Goal: Find specific page/section: Find specific page/section

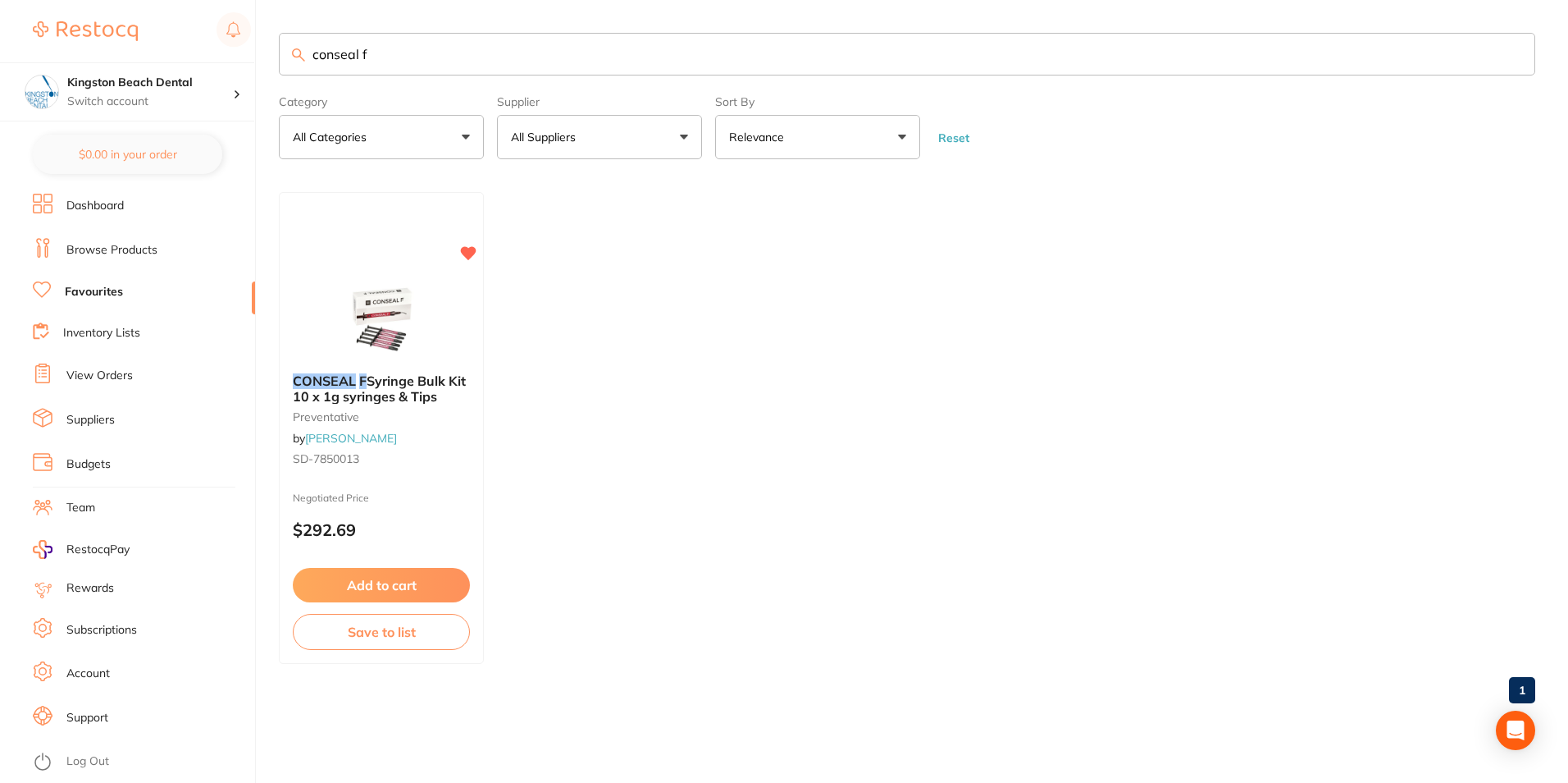
click at [160, 90] on div "$96.80 Kingston Beach Dental Switch account Kingston Beach Dental $0.00 in your…" at bounding box center [784, 392] width 1568 height 783
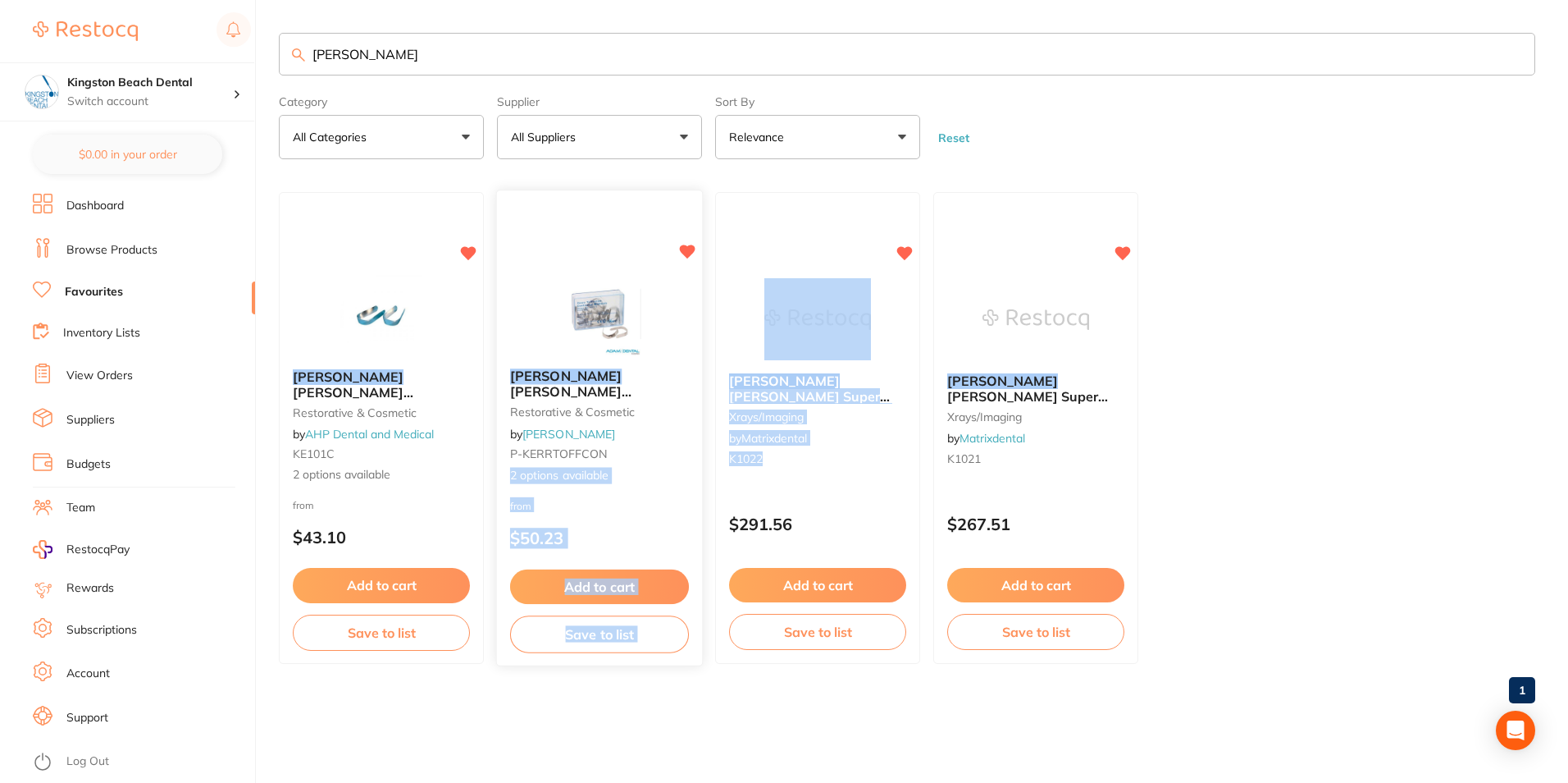
drag, startPoint x: 770, startPoint y: 462, endPoint x: 693, endPoint y: 459, distance: 77.1
click at [693, 459] on ul "[PERSON_NAME] [PERSON_NAME] Contoured Matrices restorative & cosmetic by AHP De…" at bounding box center [906, 427] width 1256 height 472
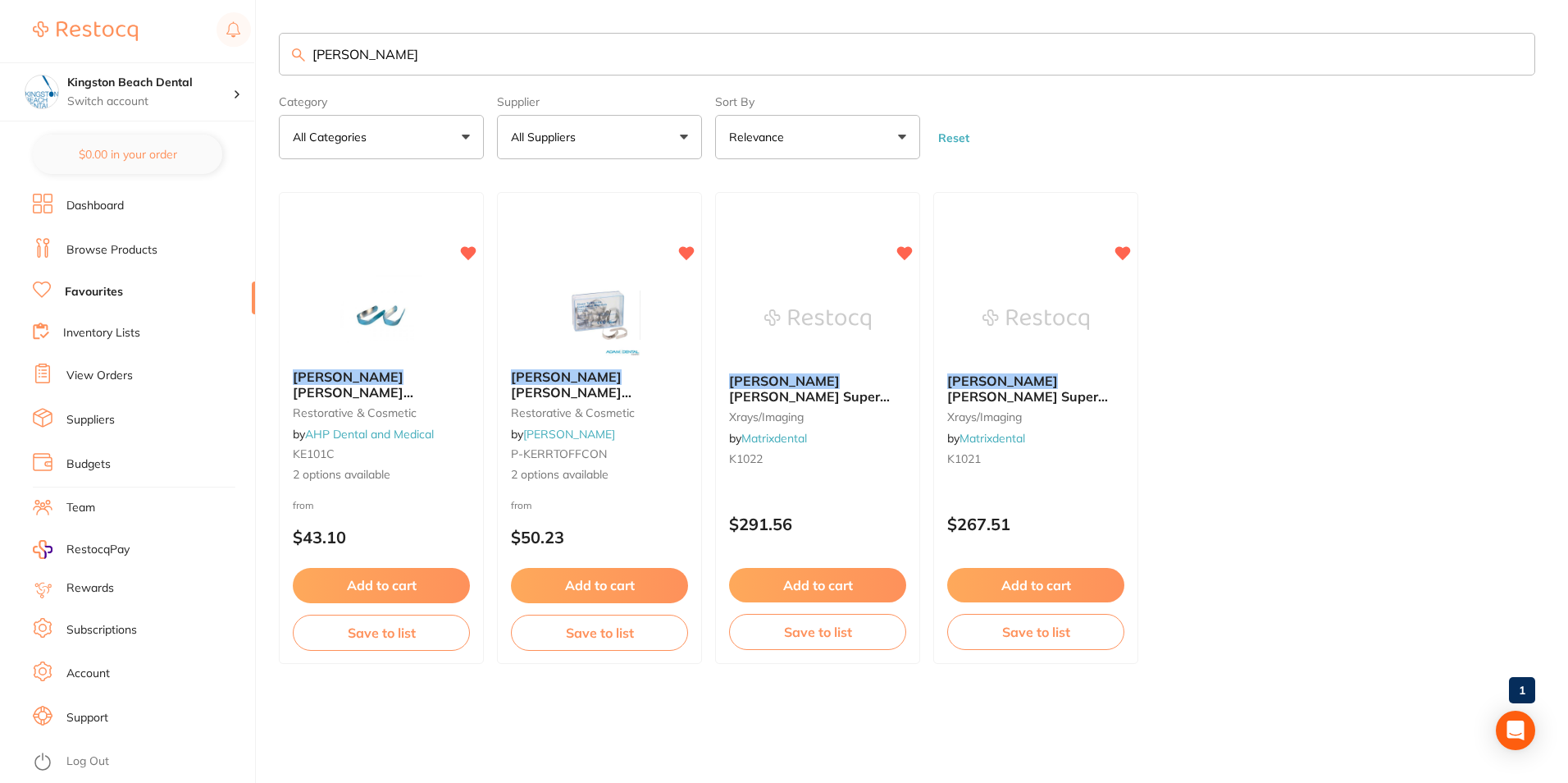
drag, startPoint x: 693, startPoint y: 459, endPoint x: 809, endPoint y: 471, distance: 116.6
click at [842, 492] on div "[PERSON_NAME] Super Bite Posterior X-ray Film & Plate Holder (4) with Ring xray…" at bounding box center [818, 427] width 205 height 472
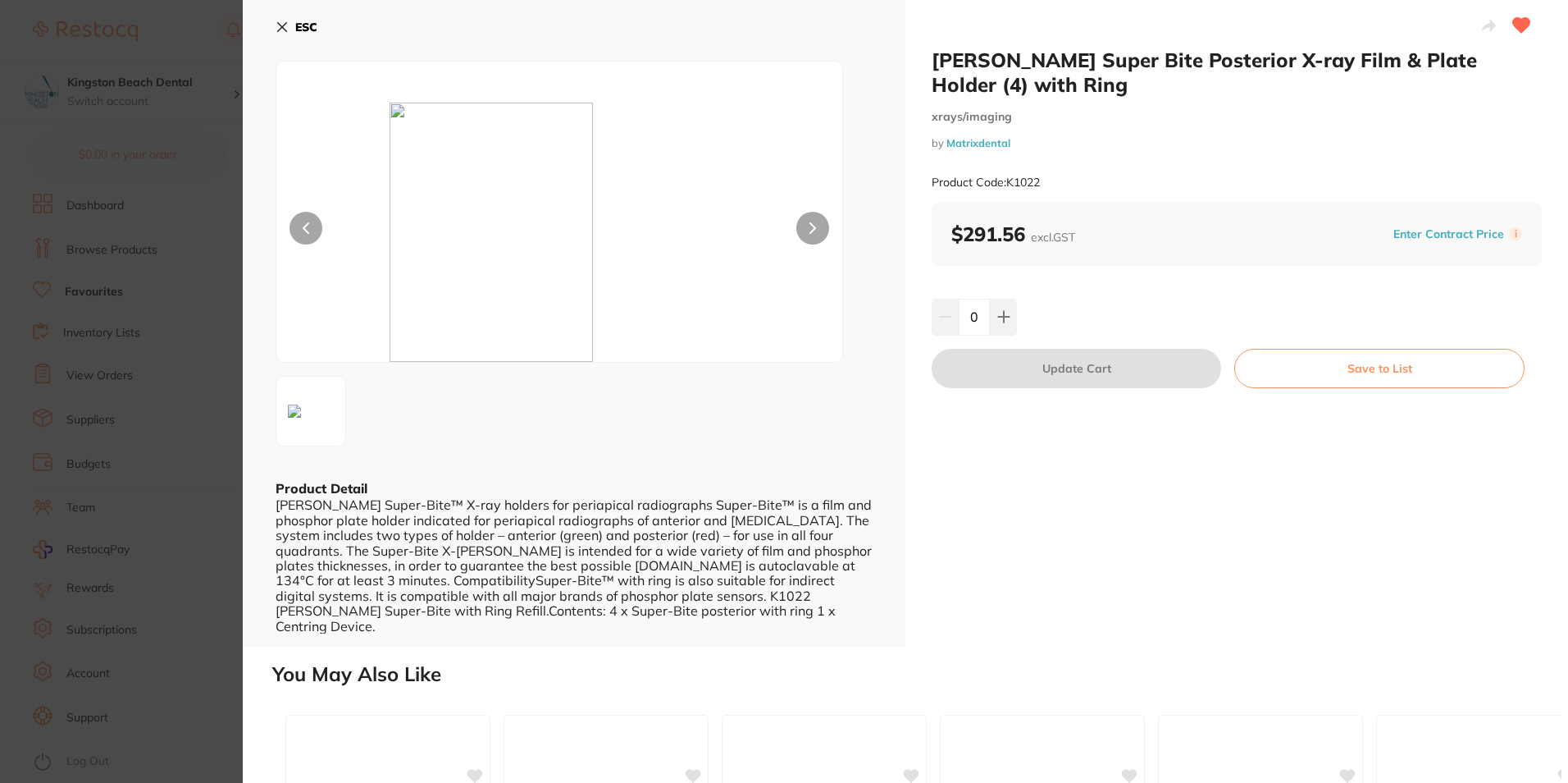
click at [288, 29] on button "ESC" at bounding box center [297, 27] width 42 height 28
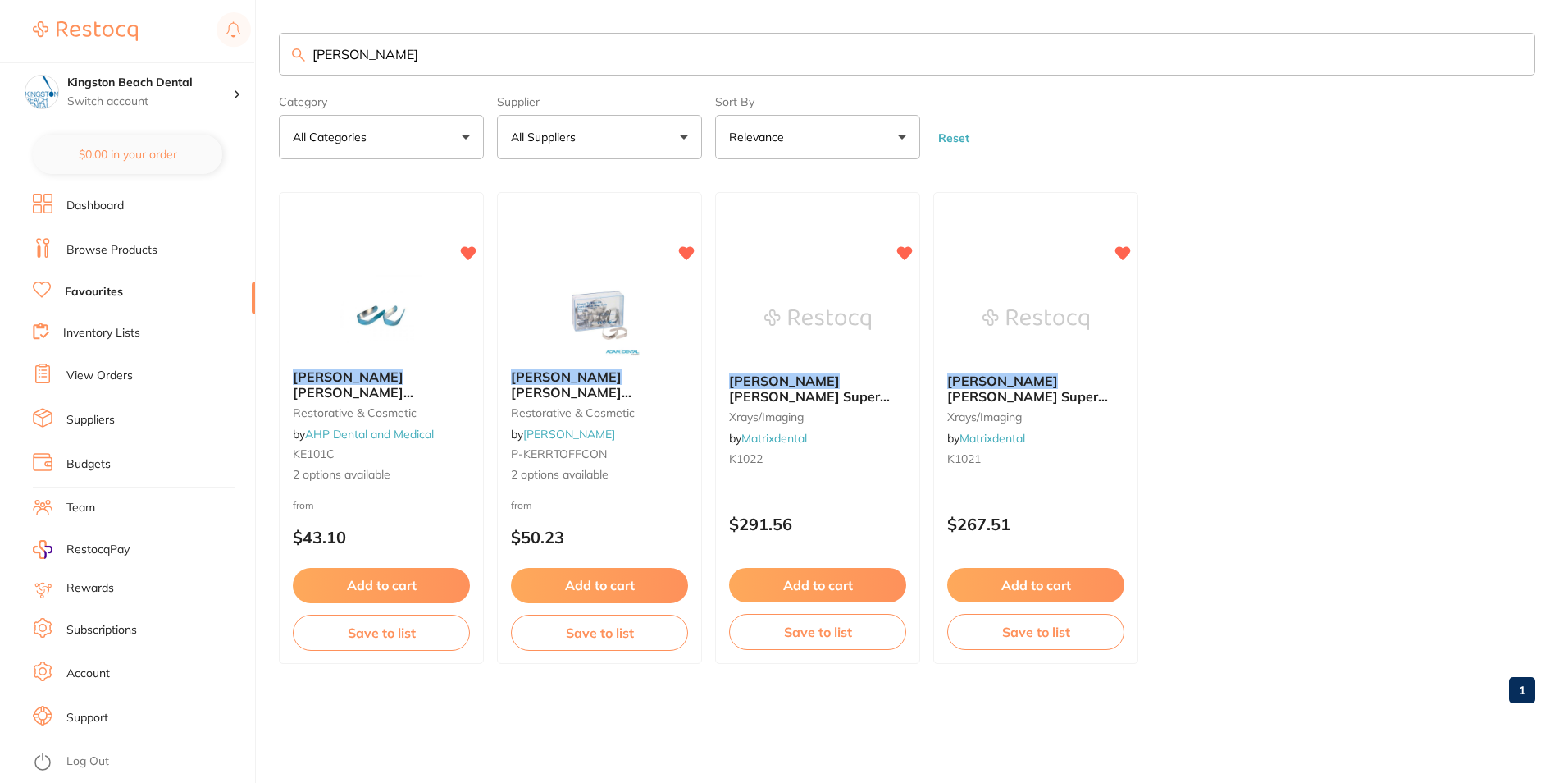
drag, startPoint x: 570, startPoint y: 46, endPoint x: 95, endPoint y: 26, distance: 475.4
click at [103, 44] on div "$96.80 Kingston Beach Dental Switch account Kingston Beach Dental $0.00 in your…" at bounding box center [784, 392] width 1568 height 783
type input "mint drops"
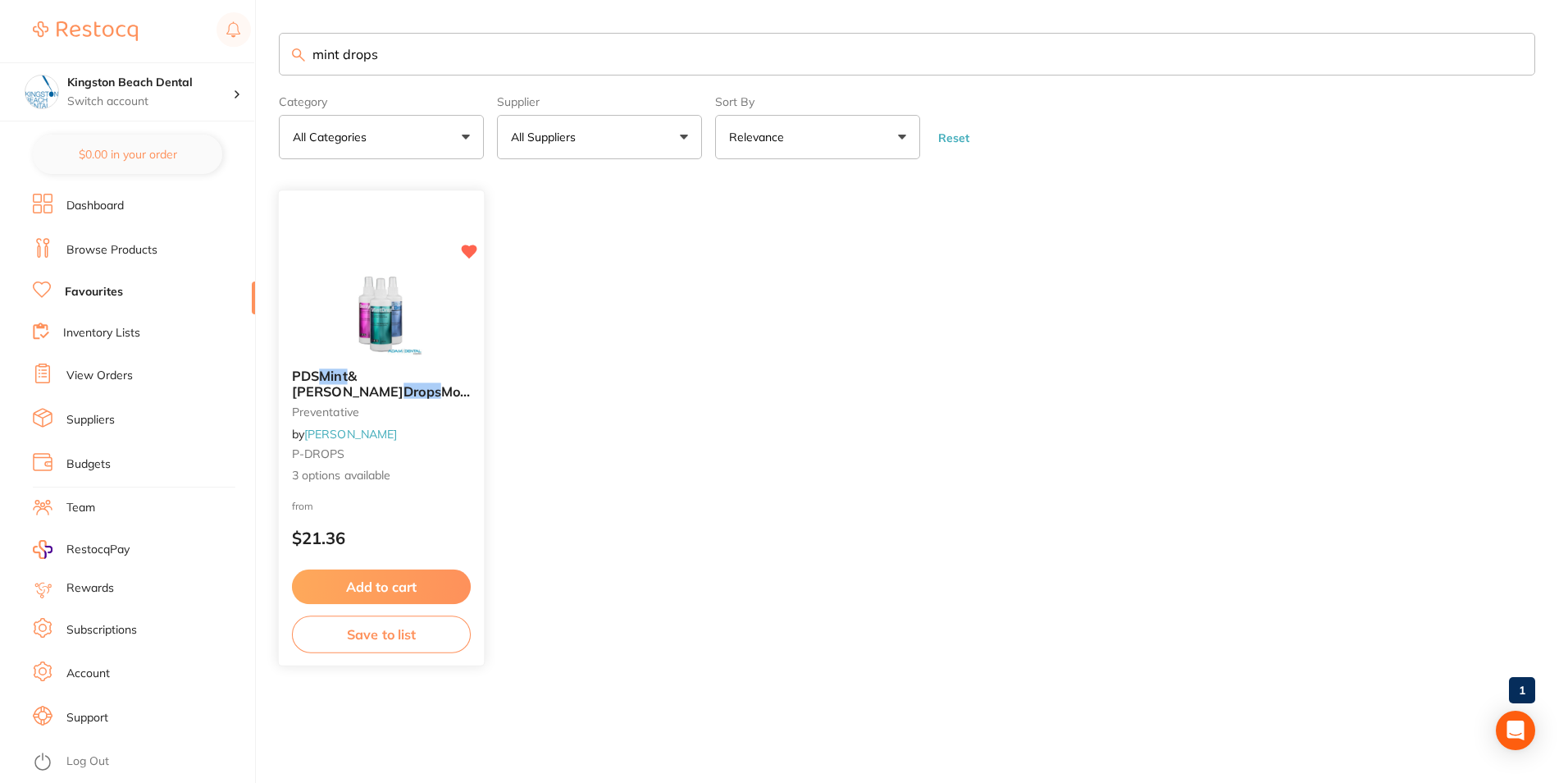
click at [344, 437] on link "[PERSON_NAME]" at bounding box center [351, 434] width 93 height 15
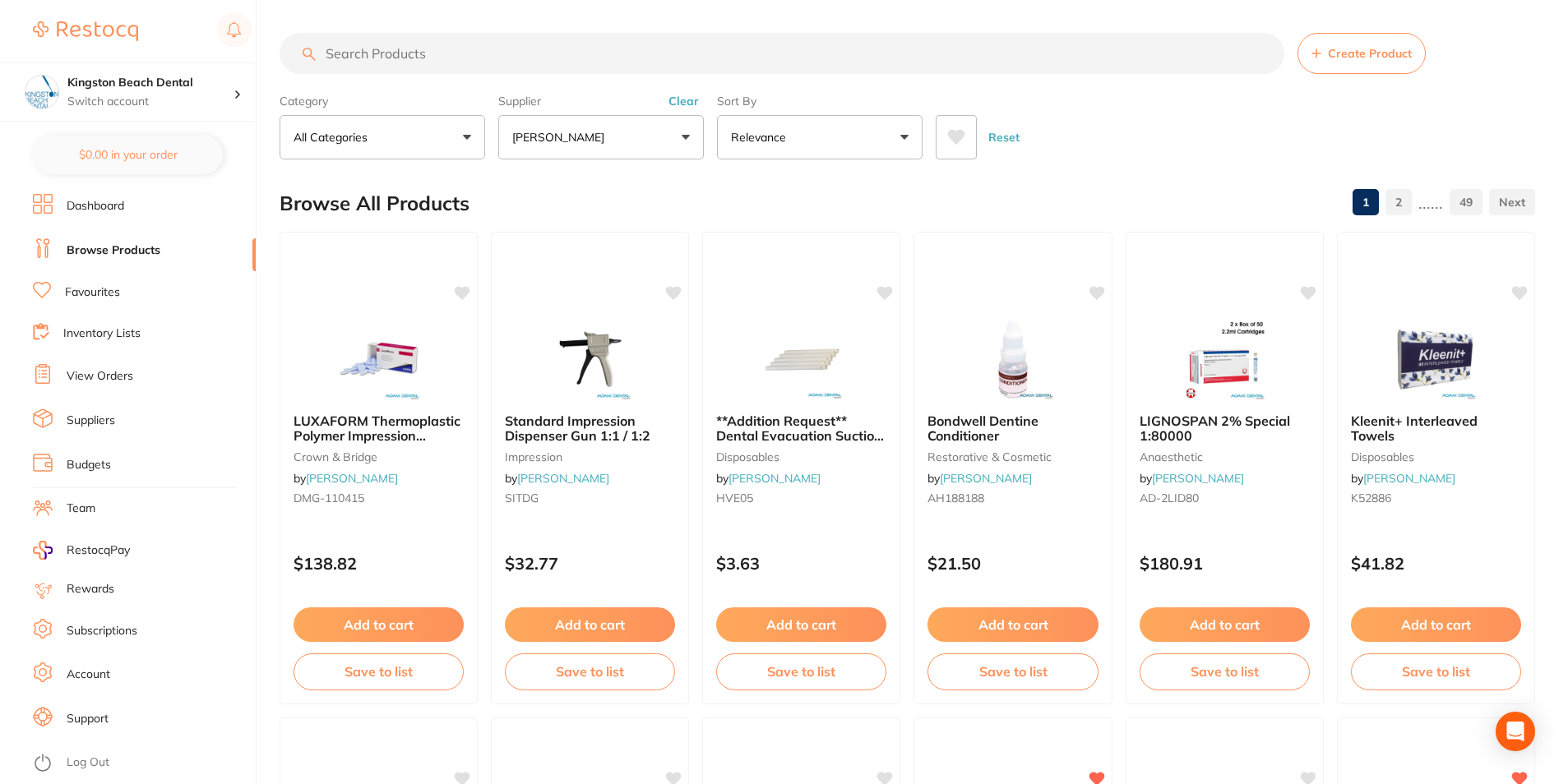
drag, startPoint x: 515, startPoint y: 57, endPoint x: 169, endPoint y: 44, distance: 346.2
click at [169, 44] on div "$96.80 Kingston Beach Dental Switch account Kingston Beach Dental $0.00 in your…" at bounding box center [784, 392] width 1568 height 784
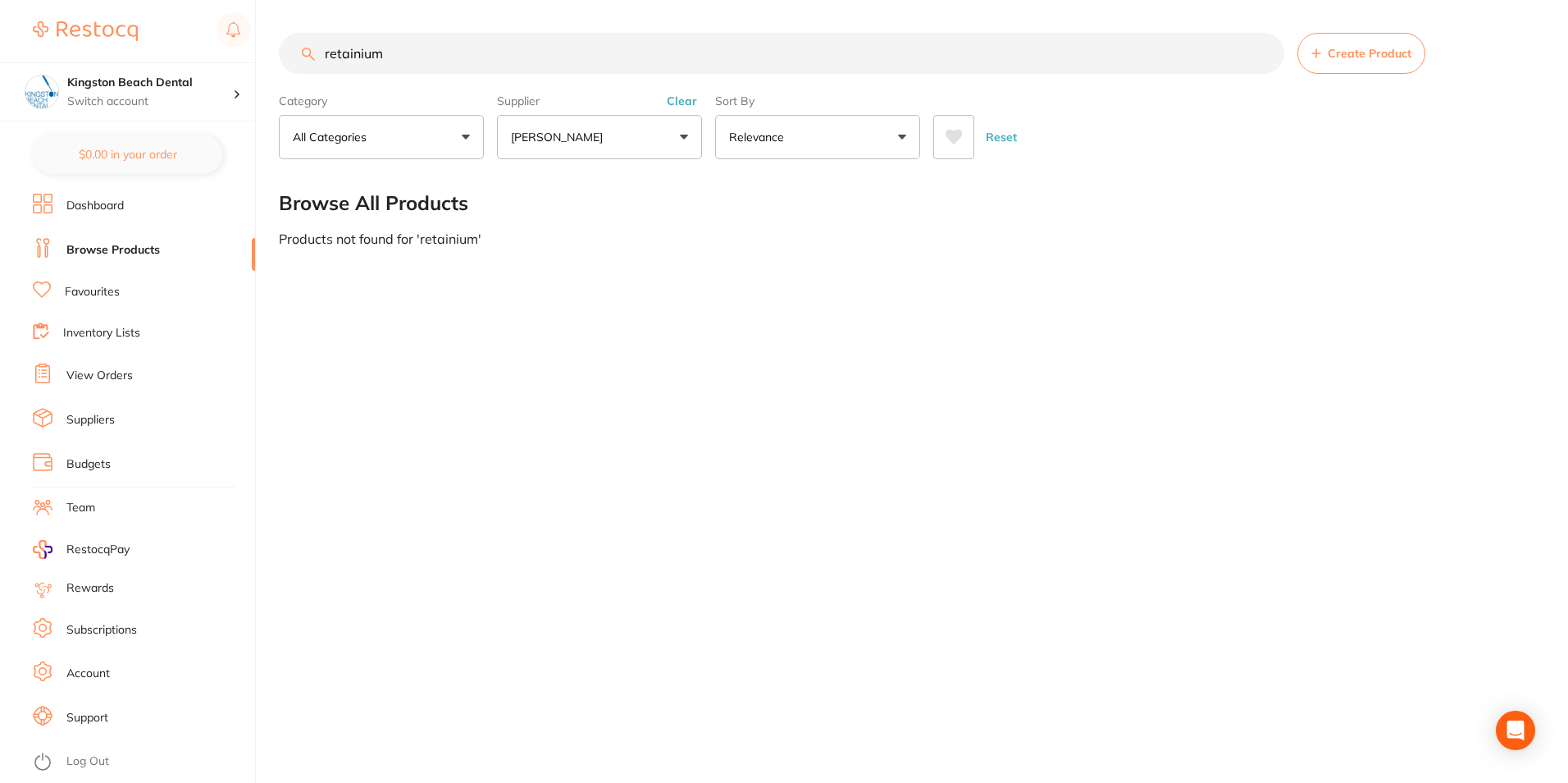
drag, startPoint x: 412, startPoint y: 53, endPoint x: 252, endPoint y: 51, distance: 160.0
click at [252, 51] on div "$96.80 Kingston Beach Dental Switch account [GEOGRAPHIC_DATA] Dental $0.00 in y…" at bounding box center [784, 392] width 1568 height 783
click at [109, 242] on link "Browse Products" at bounding box center [112, 250] width 94 height 16
click at [111, 259] on li "Browse Products" at bounding box center [144, 251] width 222 height 25
click at [53, 253] on li "Browse Products" at bounding box center [144, 251] width 222 height 25
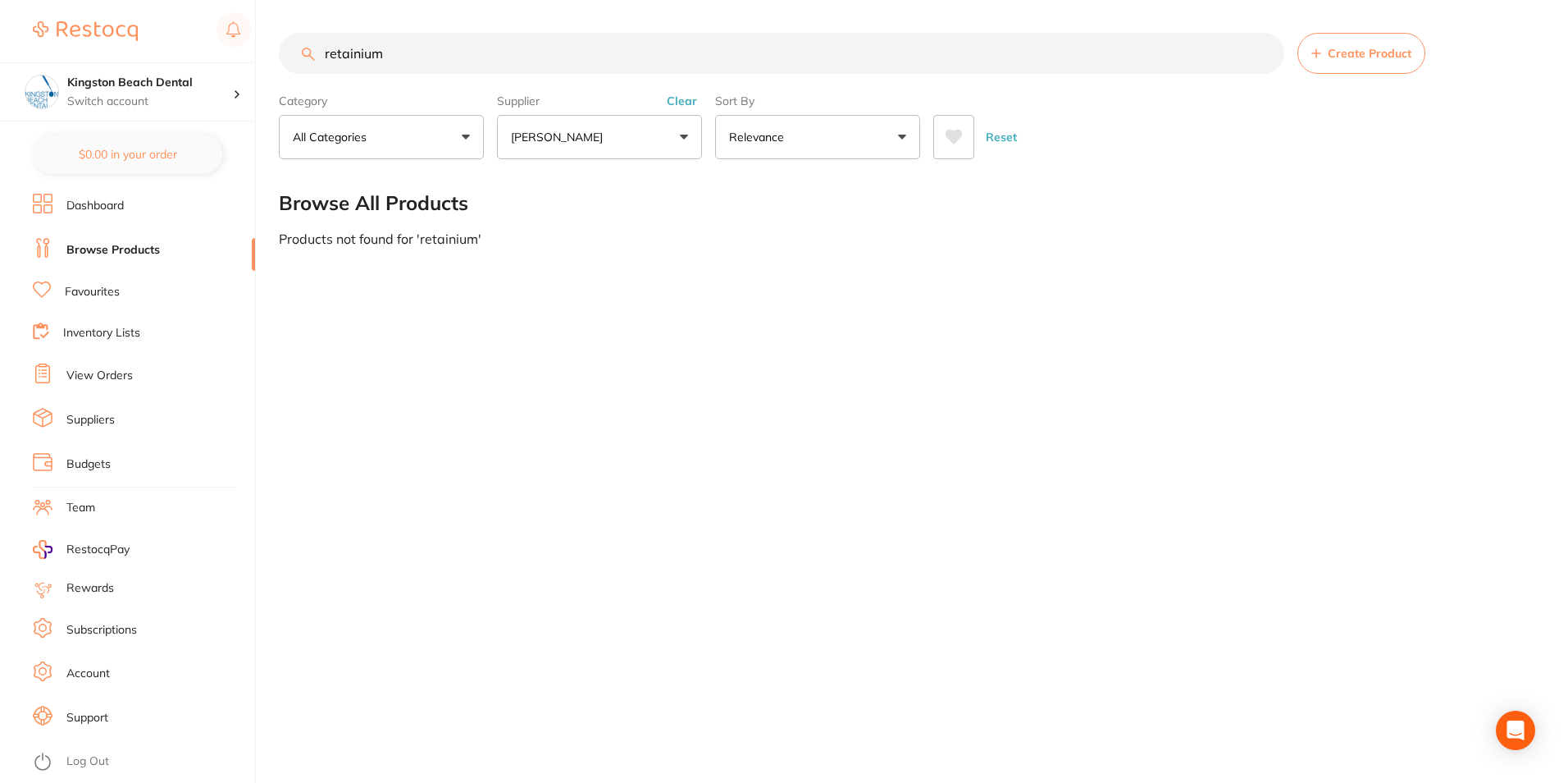
click at [98, 252] on link "Browse Products" at bounding box center [112, 250] width 94 height 16
drag, startPoint x: 403, startPoint y: 59, endPoint x: 250, endPoint y: 63, distance: 153.1
click at [251, 63] on div "$96.80 Kingston Beach Dental Switch account [GEOGRAPHIC_DATA] Dental $0.00 in y…" at bounding box center [784, 392] width 1568 height 783
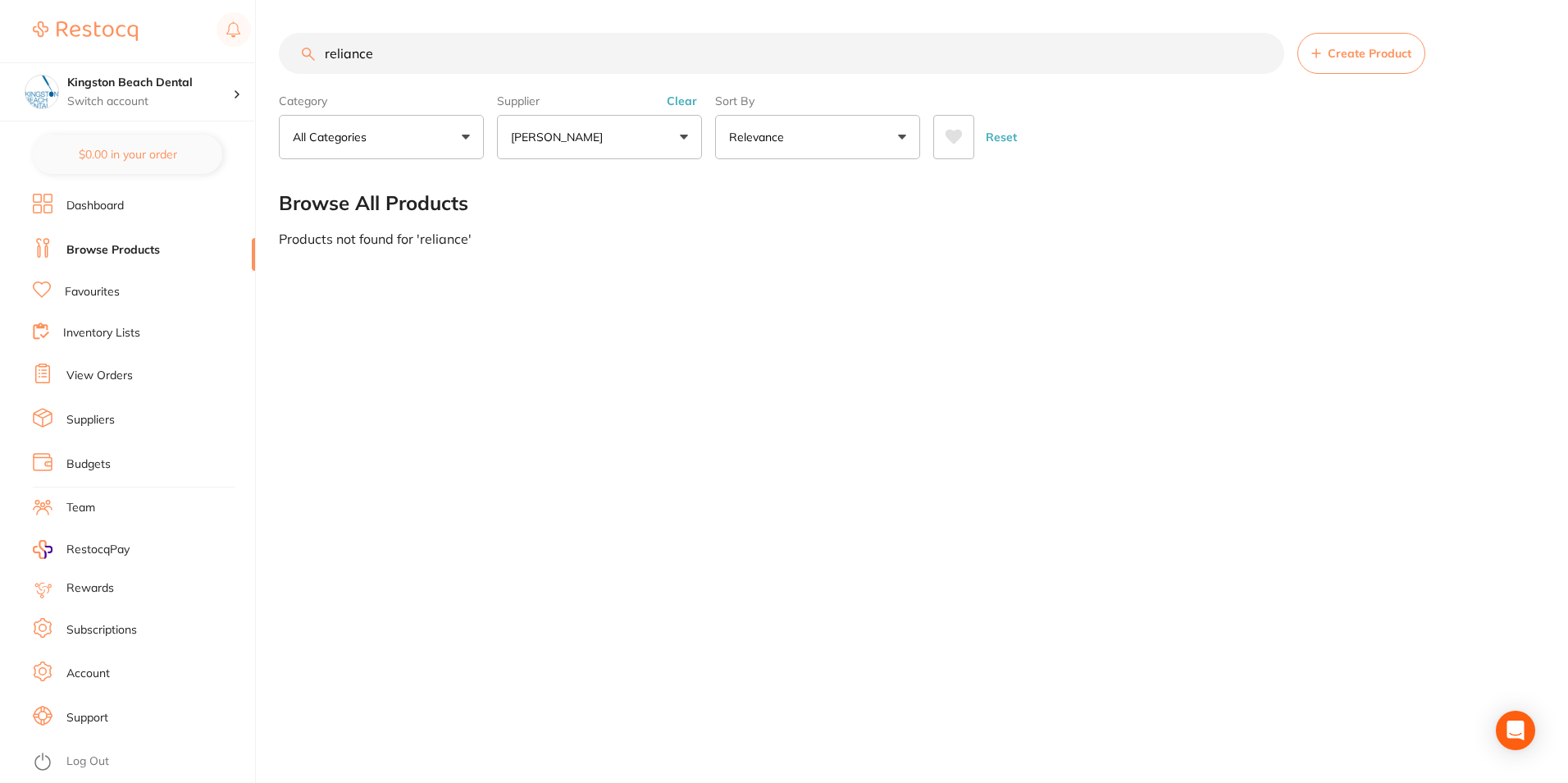
click at [615, 146] on button "[PERSON_NAME]" at bounding box center [599, 136] width 205 height 44
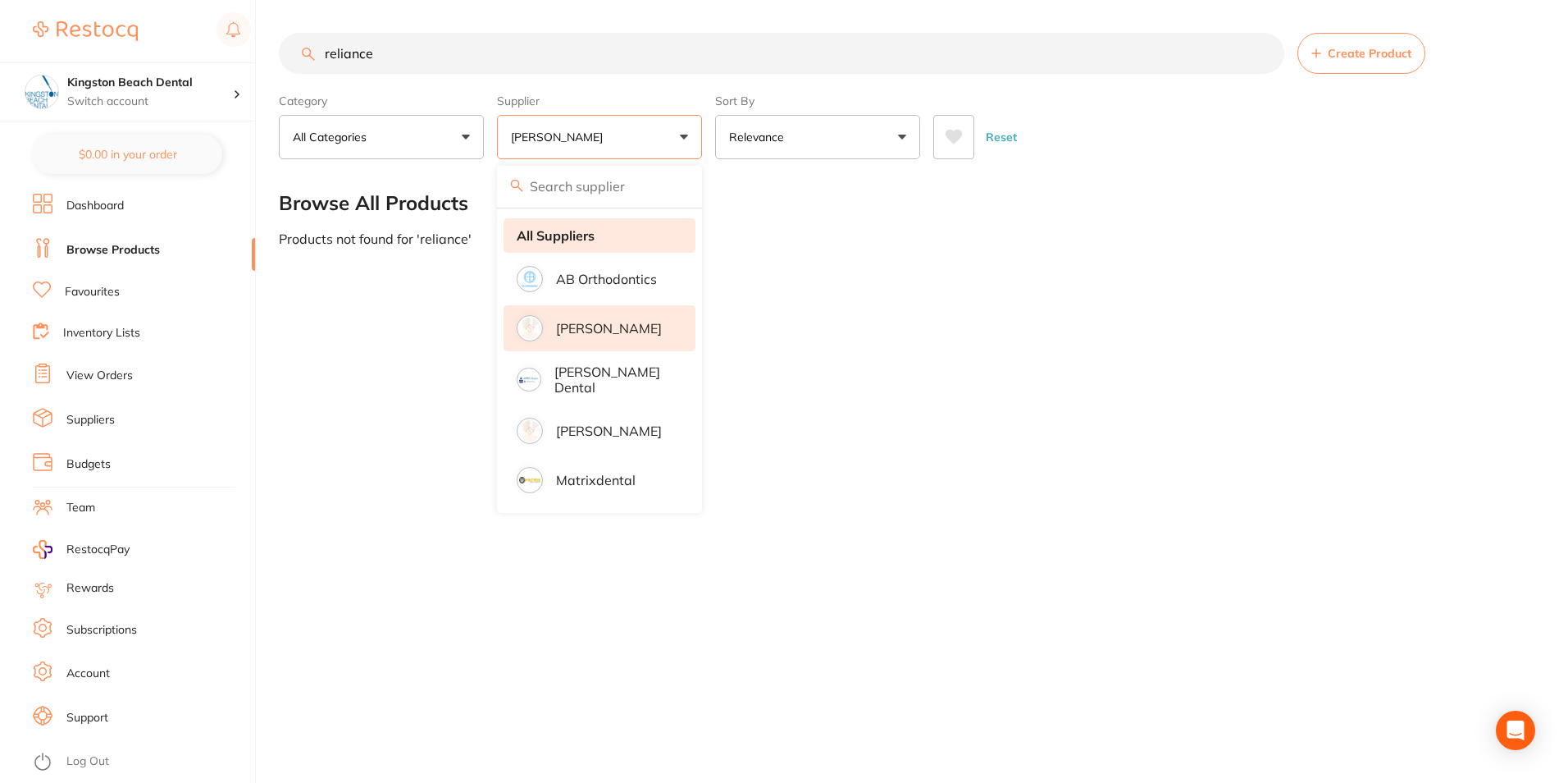
click at [545, 238] on strong "All Suppliers" at bounding box center [556, 235] width 78 height 15
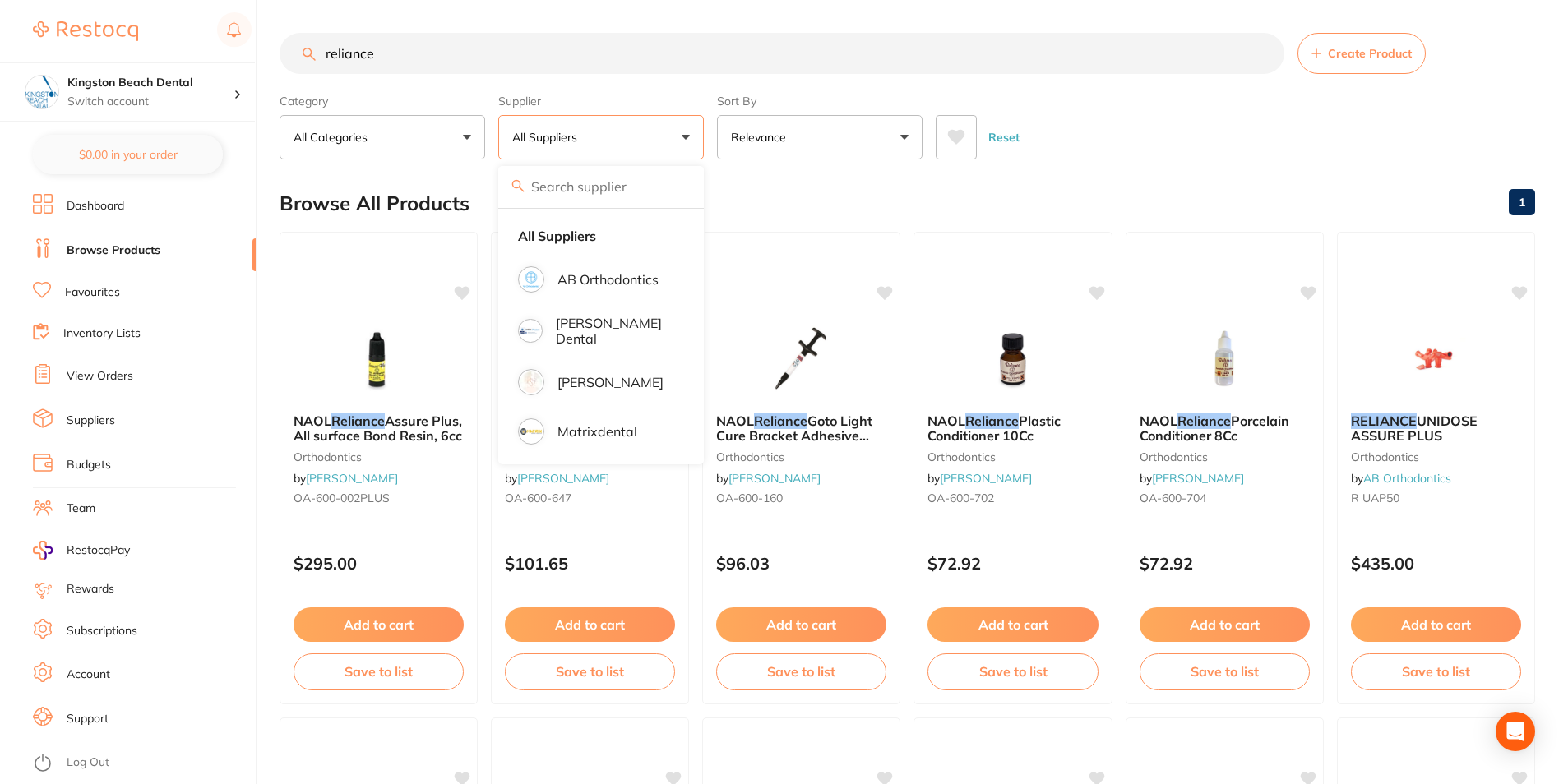
drag, startPoint x: 399, startPoint y: 62, endPoint x: 270, endPoint y: 56, distance: 129.1
click at [270, 56] on div "$96.80 Kingston Beach Dental Switch account Kingston Beach Dental $0.00 in your…" at bounding box center [784, 392] width 1568 height 784
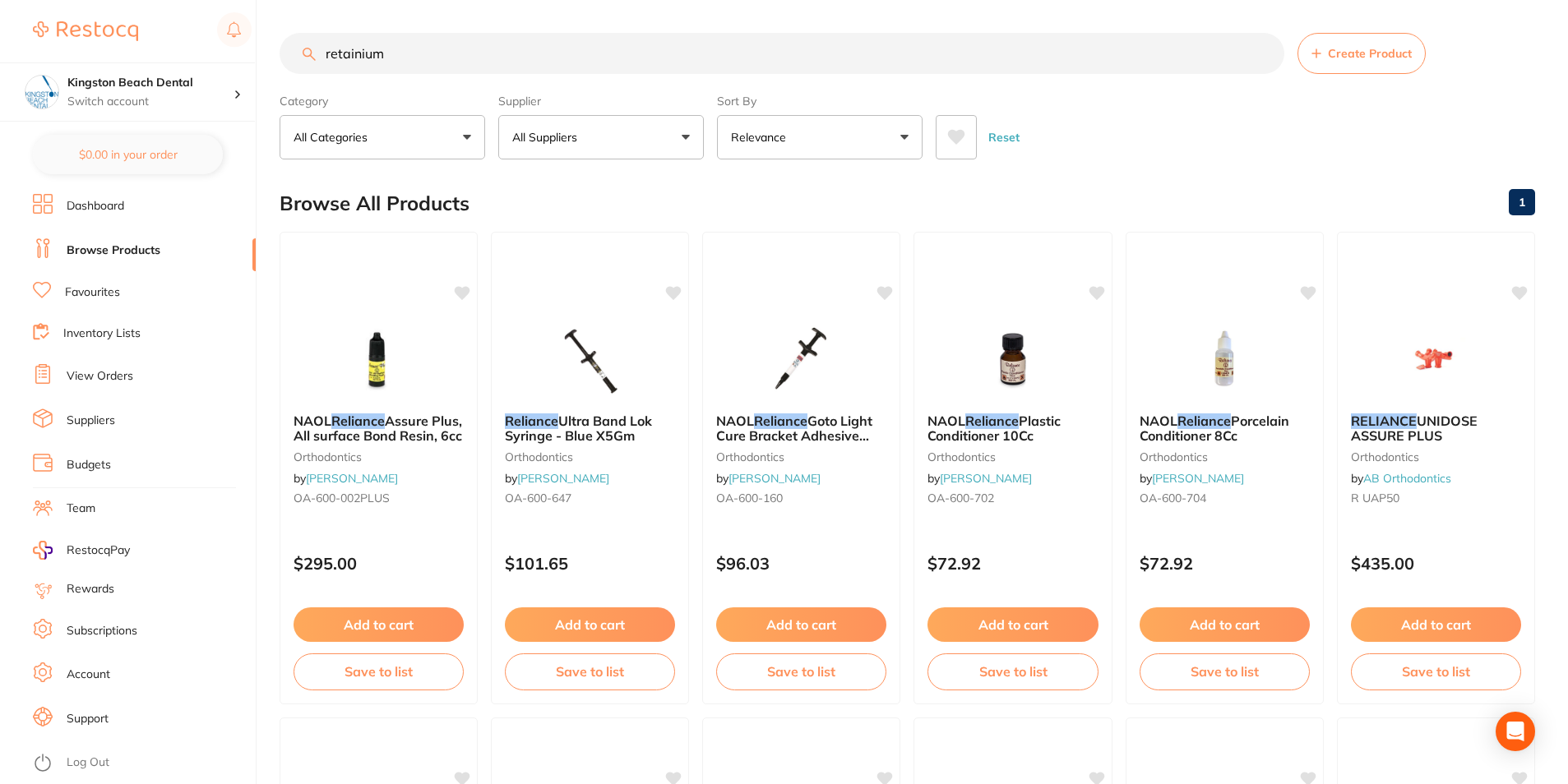
type input "retainium"
